Goal: Entertainment & Leisure: Consume media (video, audio)

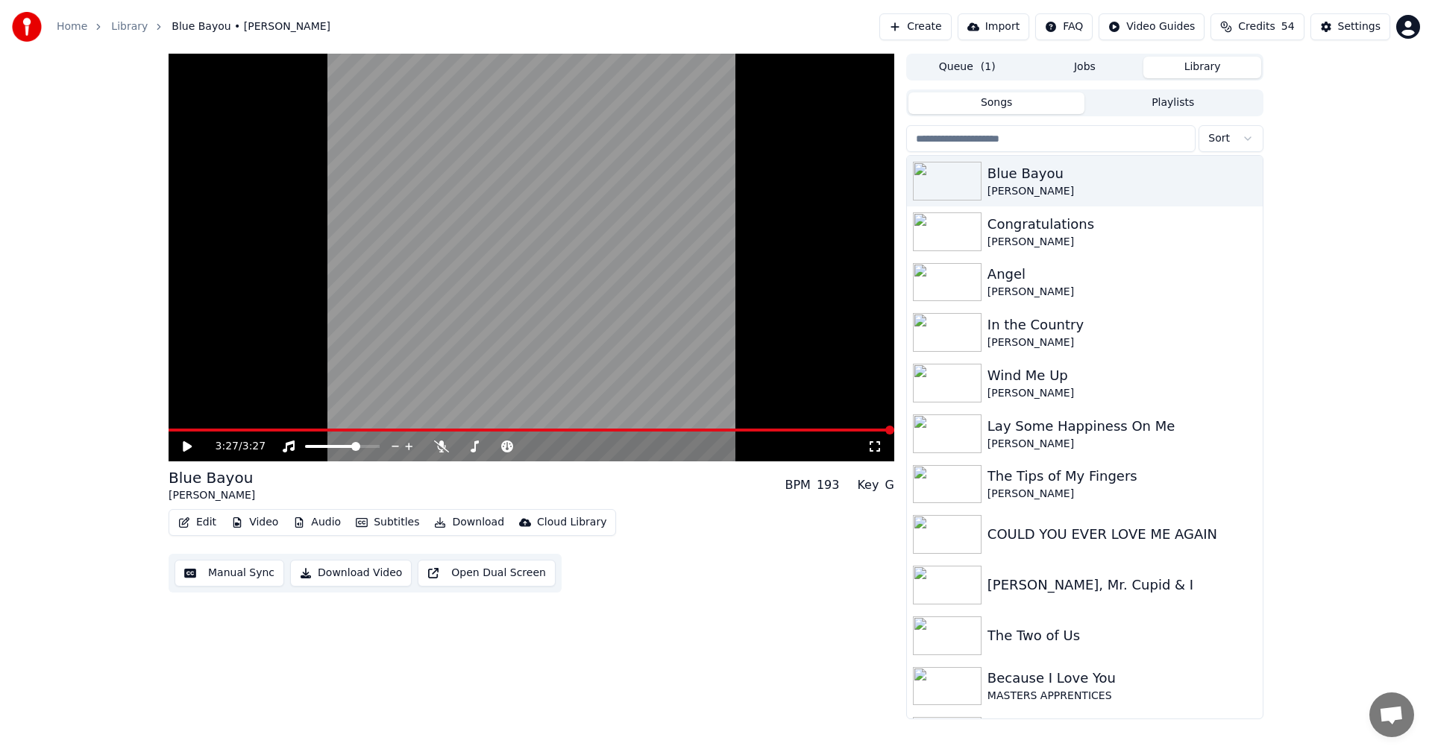
click at [183, 405] on icon at bounding box center [187, 446] width 9 height 10
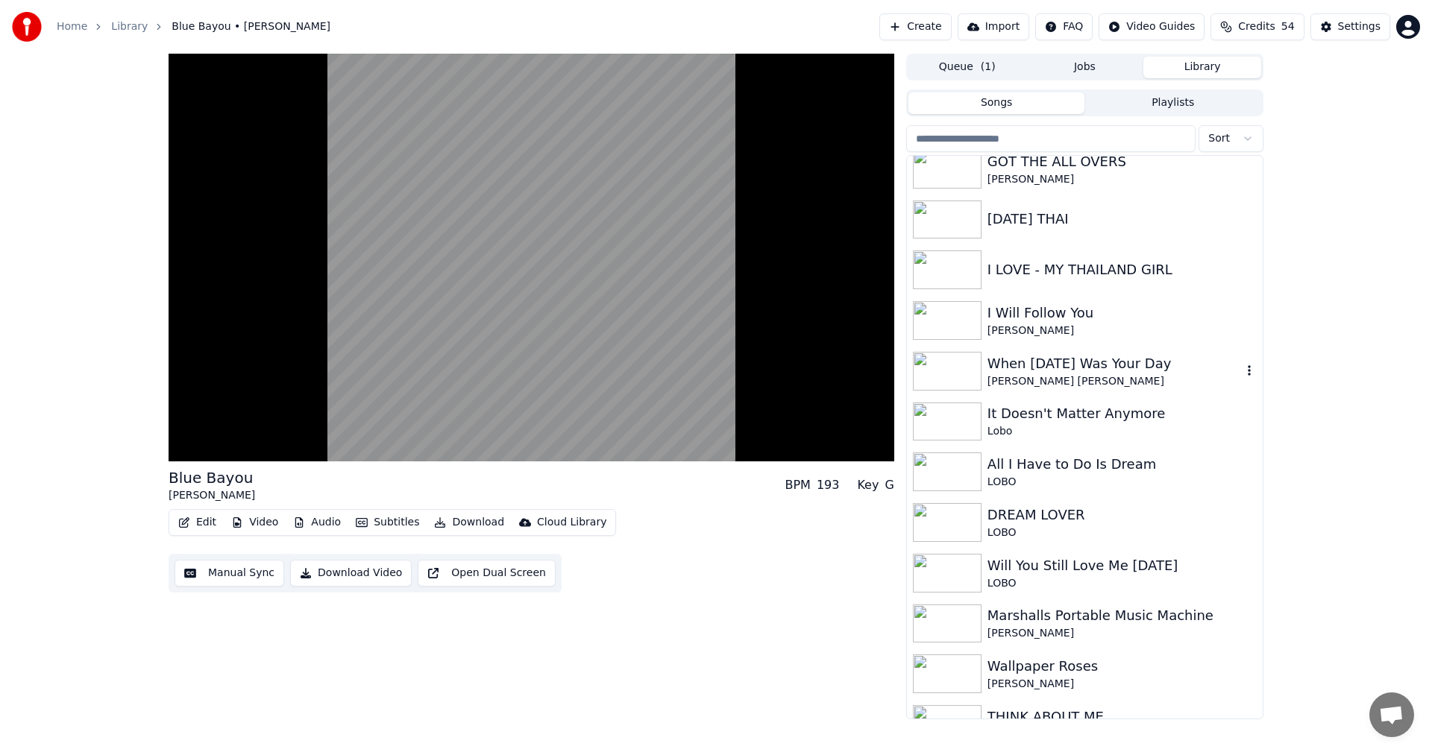
scroll to position [746, 0]
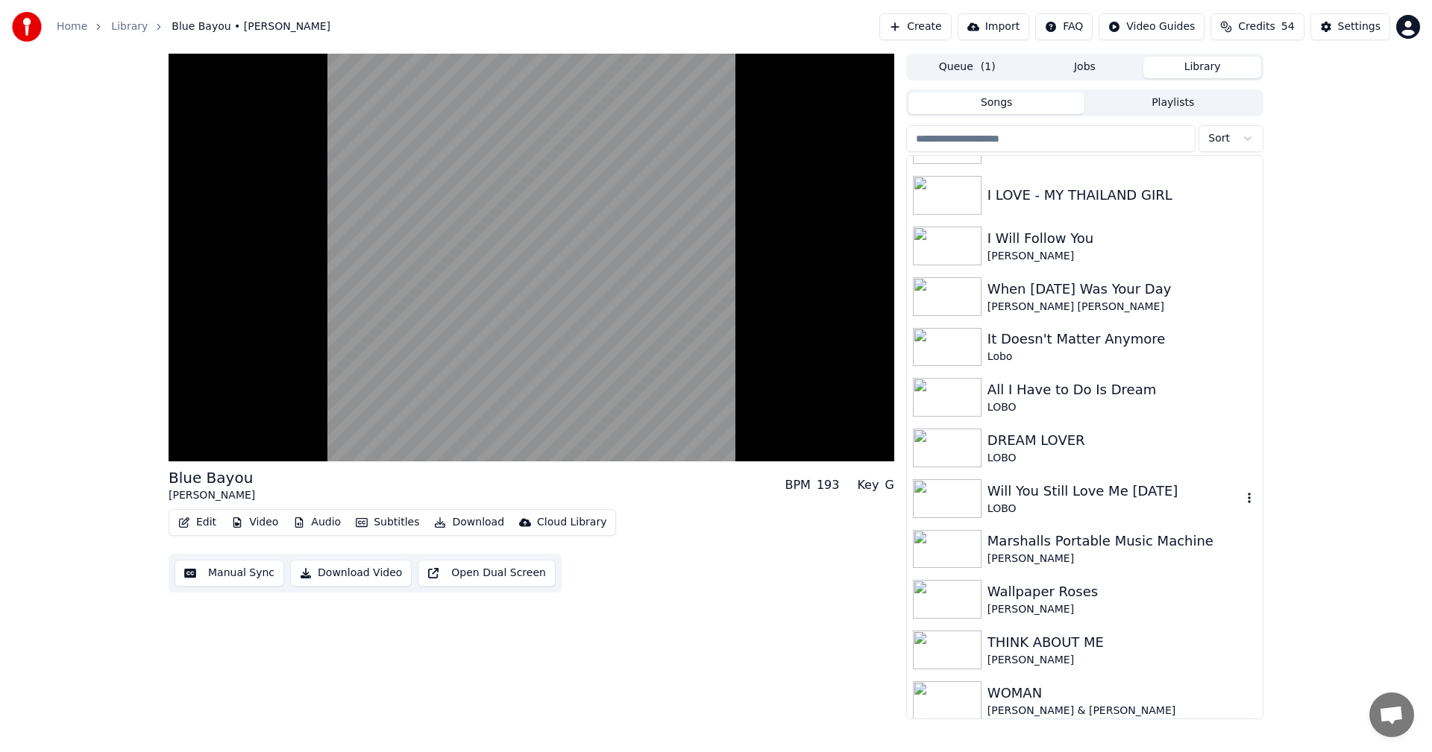
click at [571, 405] on img at bounding box center [947, 498] width 69 height 39
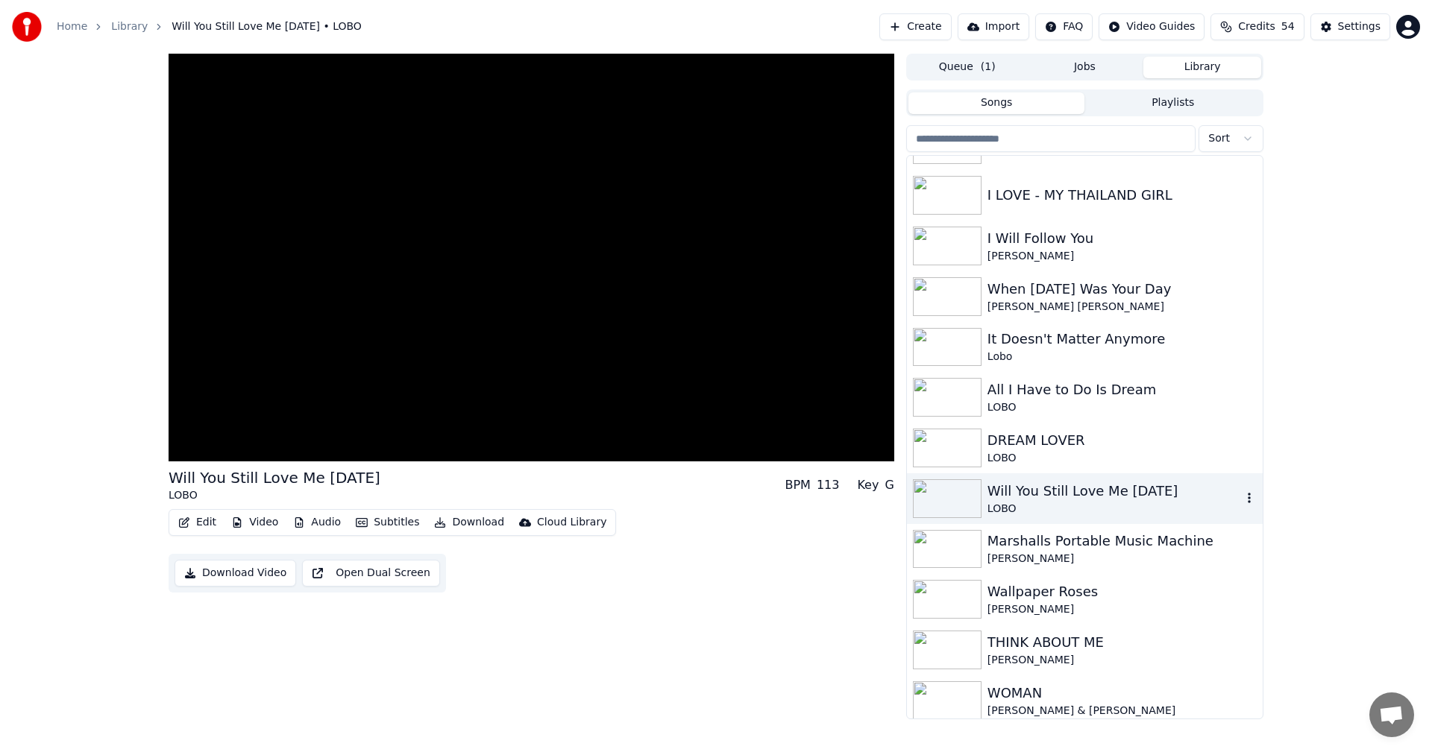
click at [571, 405] on img at bounding box center [947, 498] width 69 height 39
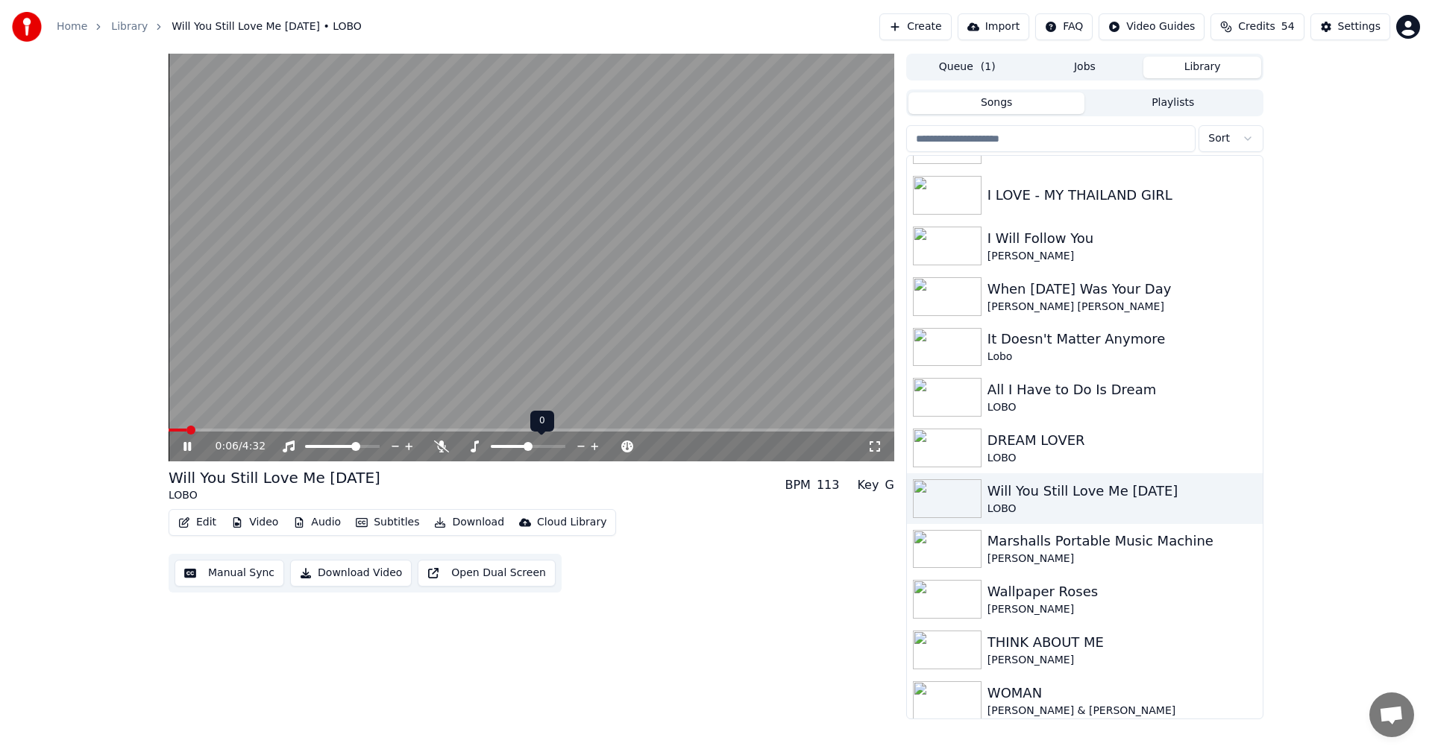
click at [571, 405] on icon at bounding box center [581, 446] width 14 height 15
click at [571, 405] on icon at bounding box center [595, 446] width 14 height 15
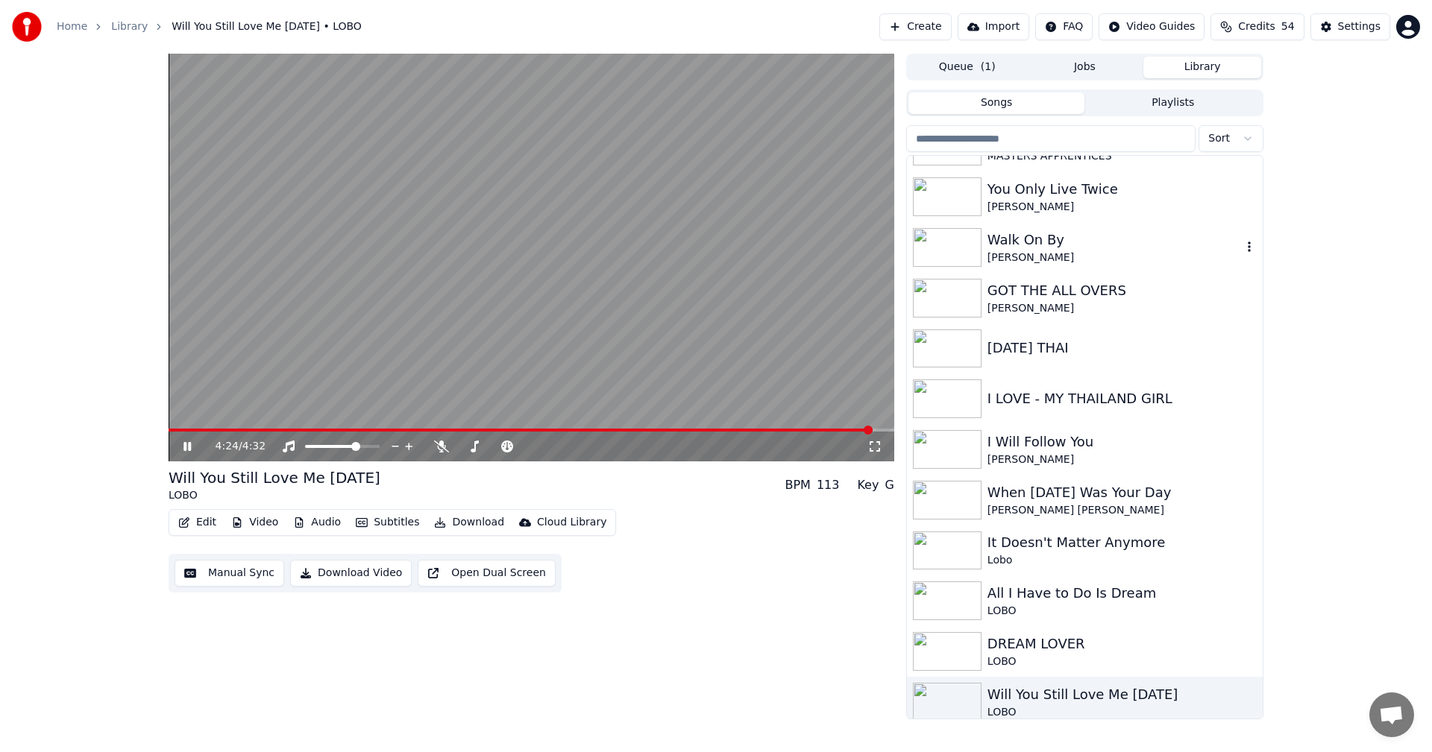
scroll to position [522, 0]
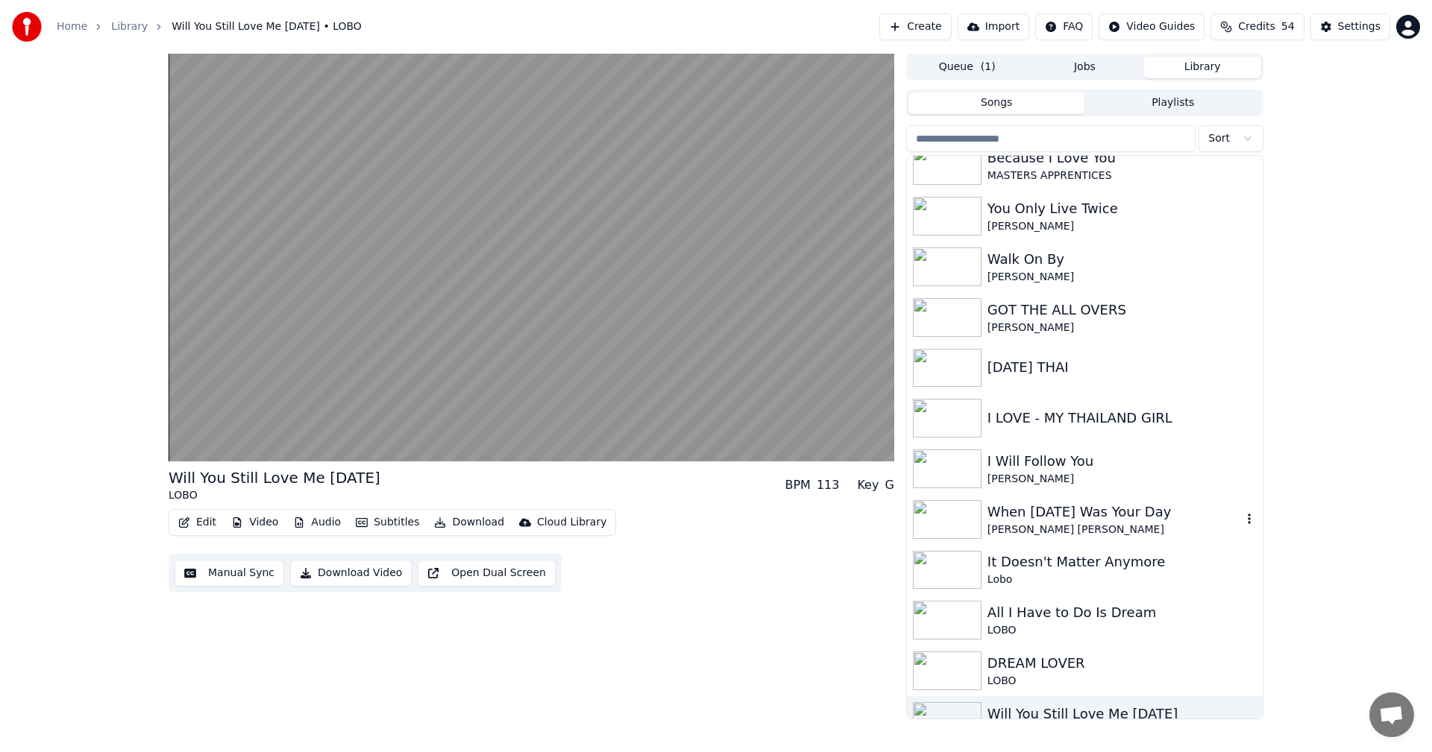
click at [571, 405] on div "When [DATE] Was Your Day" at bounding box center [1114, 512] width 254 height 21
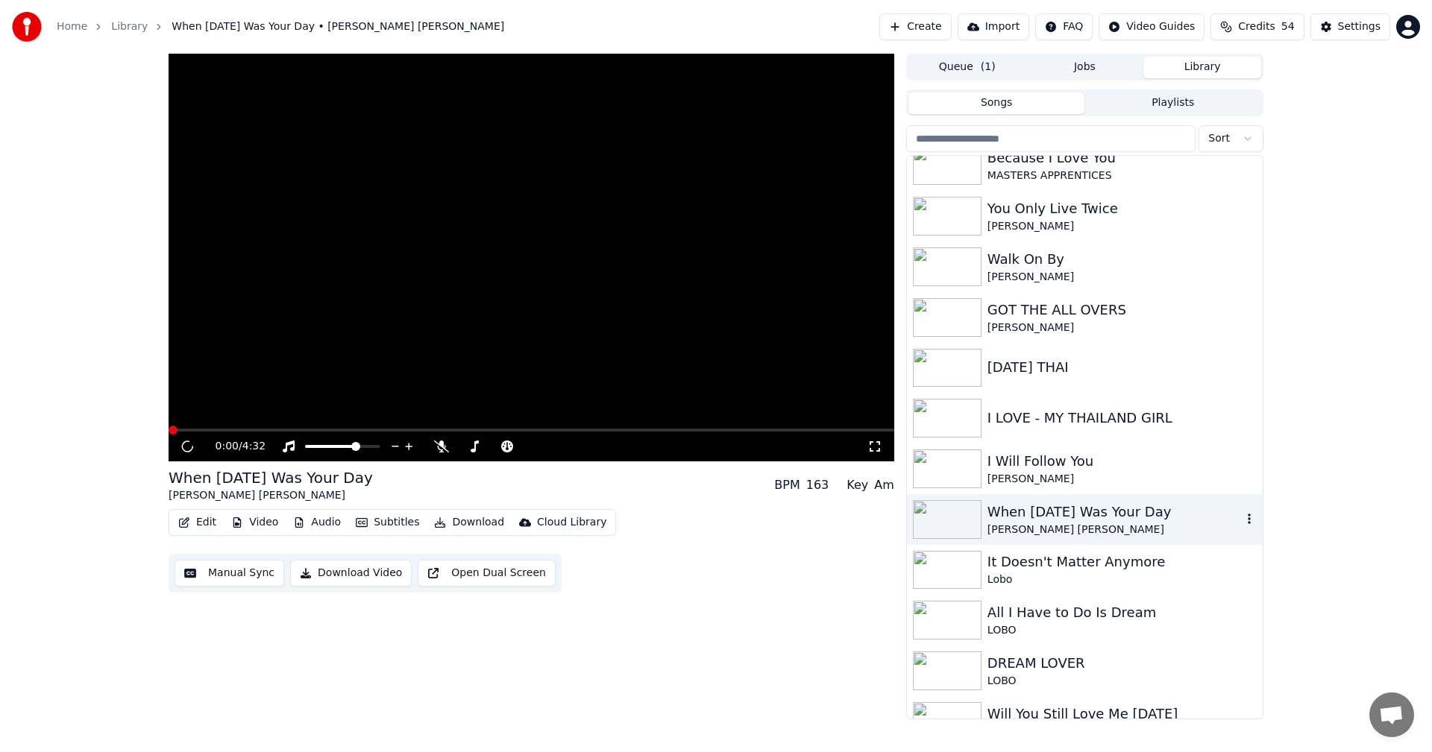
click at [571, 405] on div "When [DATE] Was Your Day" at bounding box center [1114, 512] width 254 height 21
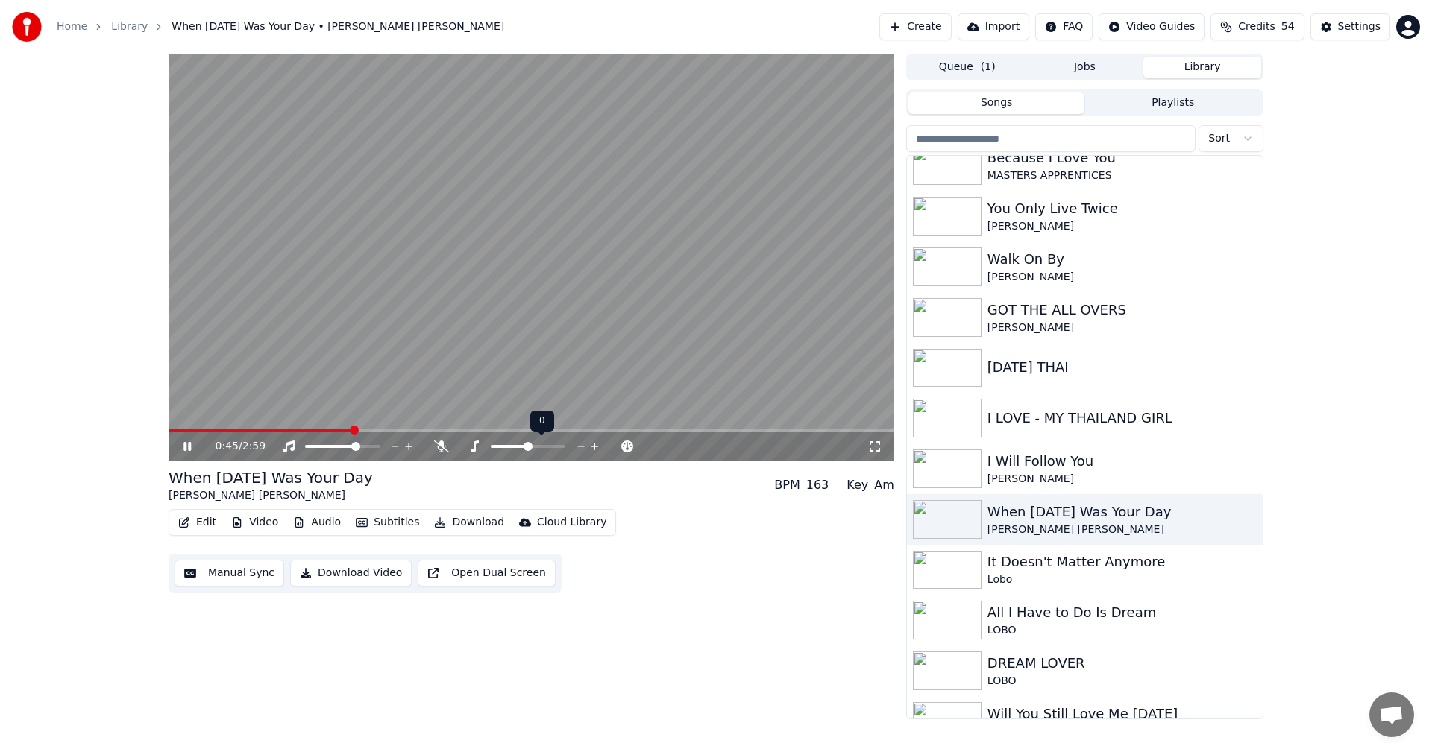
click at [571, 405] on icon at bounding box center [581, 446] width 14 height 15
click at [571, 405] on div "I Will Follow You" at bounding box center [1114, 461] width 254 height 21
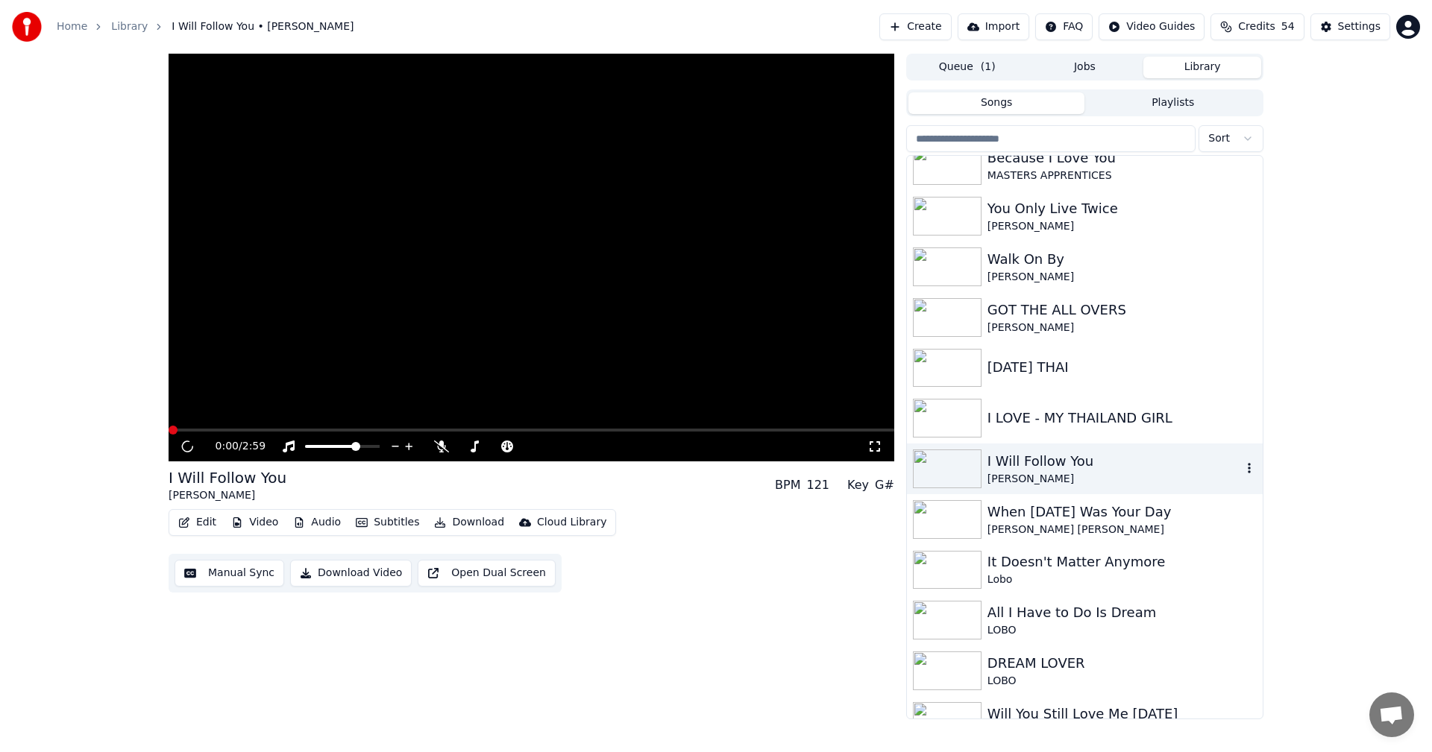
click at [571, 405] on div "I Will Follow You" at bounding box center [1114, 461] width 254 height 21
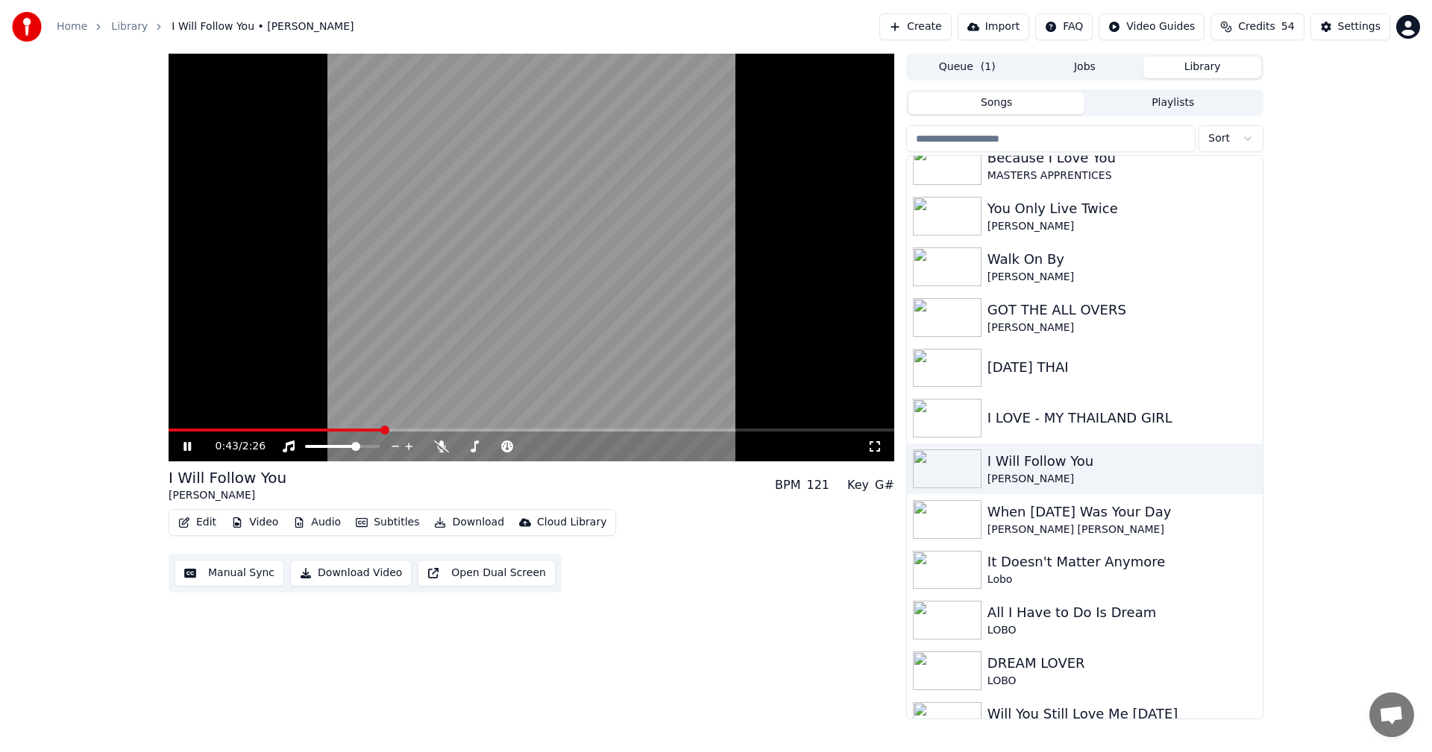
click at [571, 405] on icon at bounding box center [874, 447] width 15 height 12
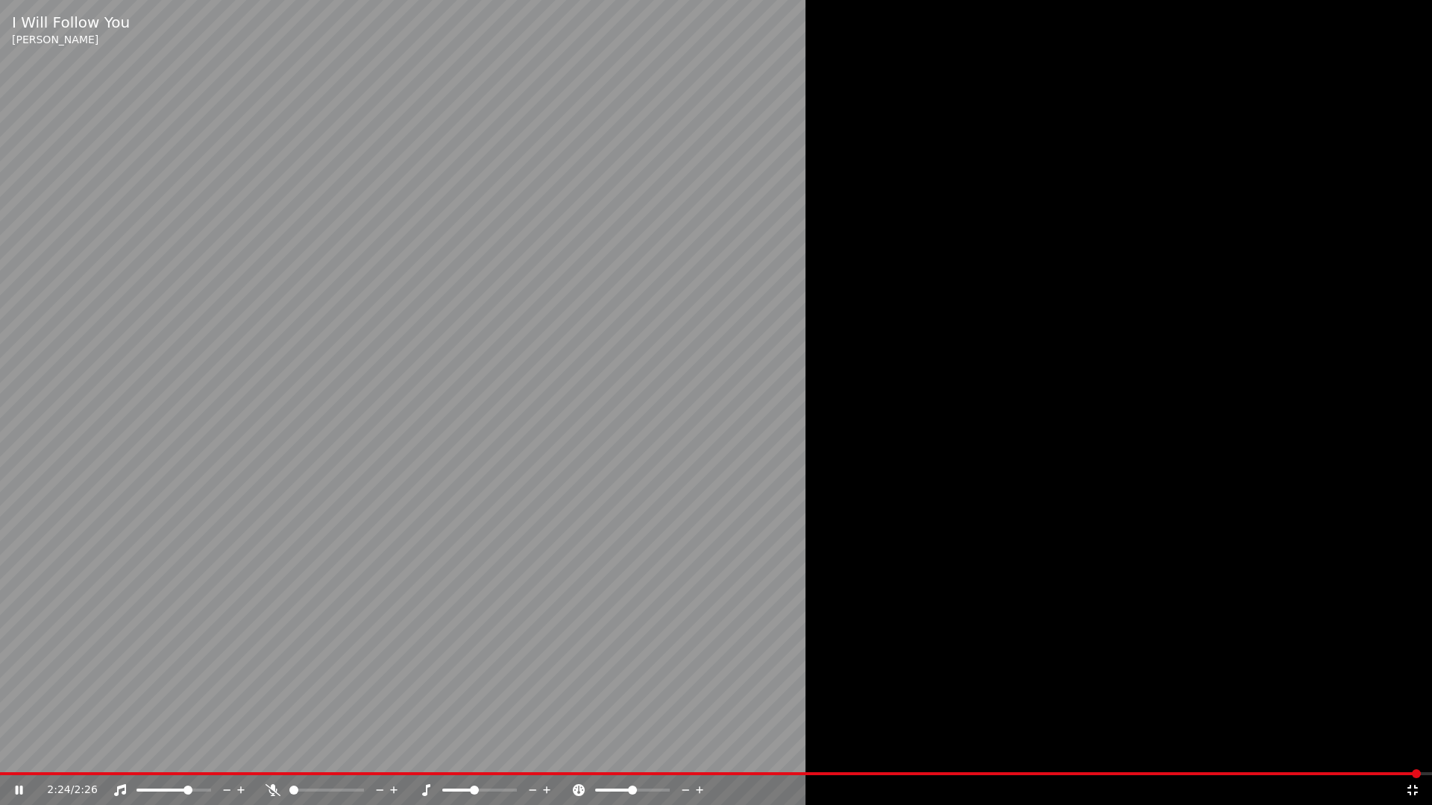
click at [571, 405] on div "2:24 / 2:26" at bounding box center [716, 790] width 1420 height 15
click at [571, 405] on icon at bounding box center [1412, 790] width 15 height 12
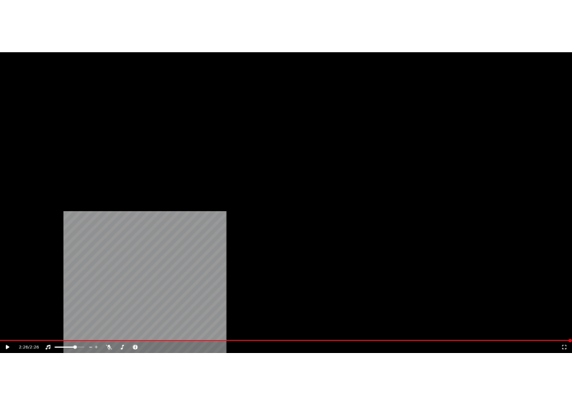
scroll to position [75, 0]
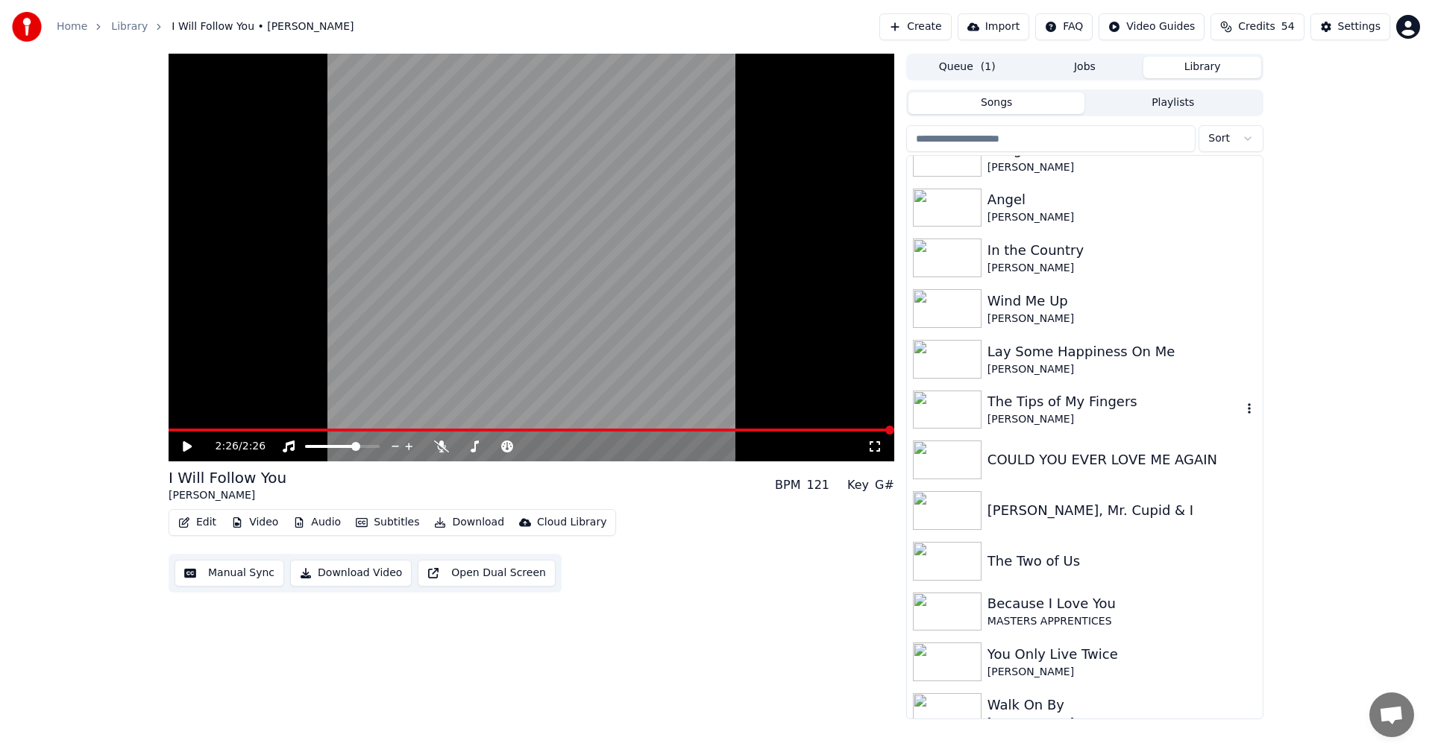
click at [571, 403] on img at bounding box center [947, 410] width 69 height 39
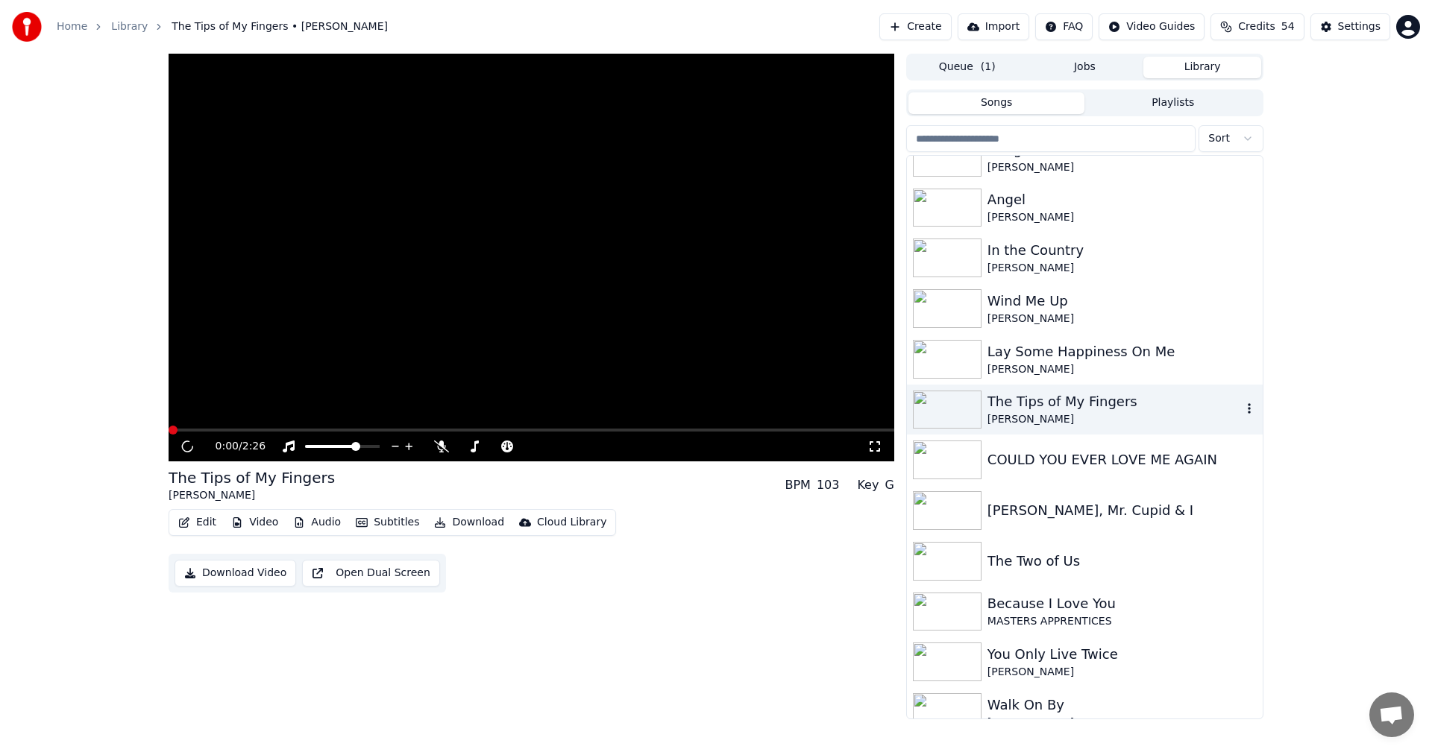
click at [571, 403] on img at bounding box center [947, 410] width 69 height 39
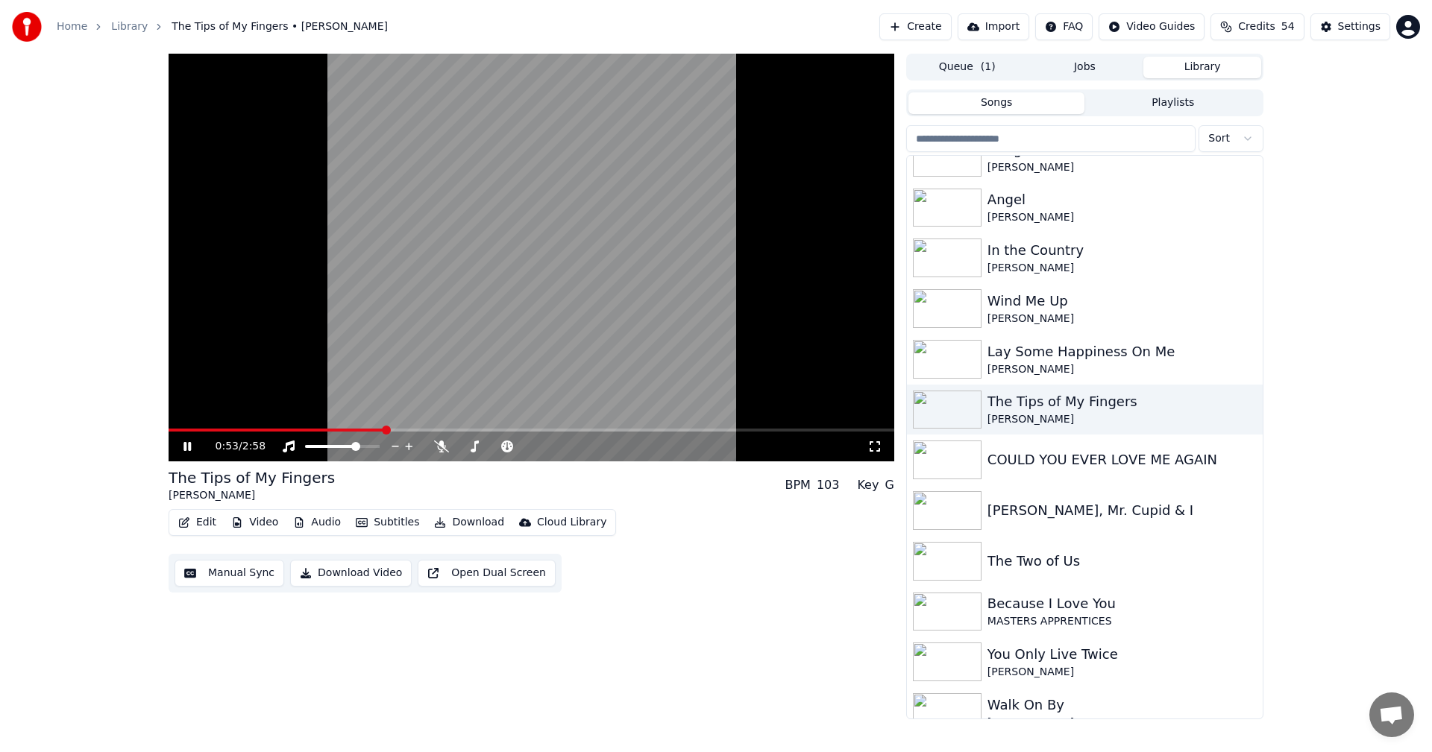
click at [182, 405] on icon at bounding box center [197, 447] width 35 height 12
